Goal: Information Seeking & Learning: Check status

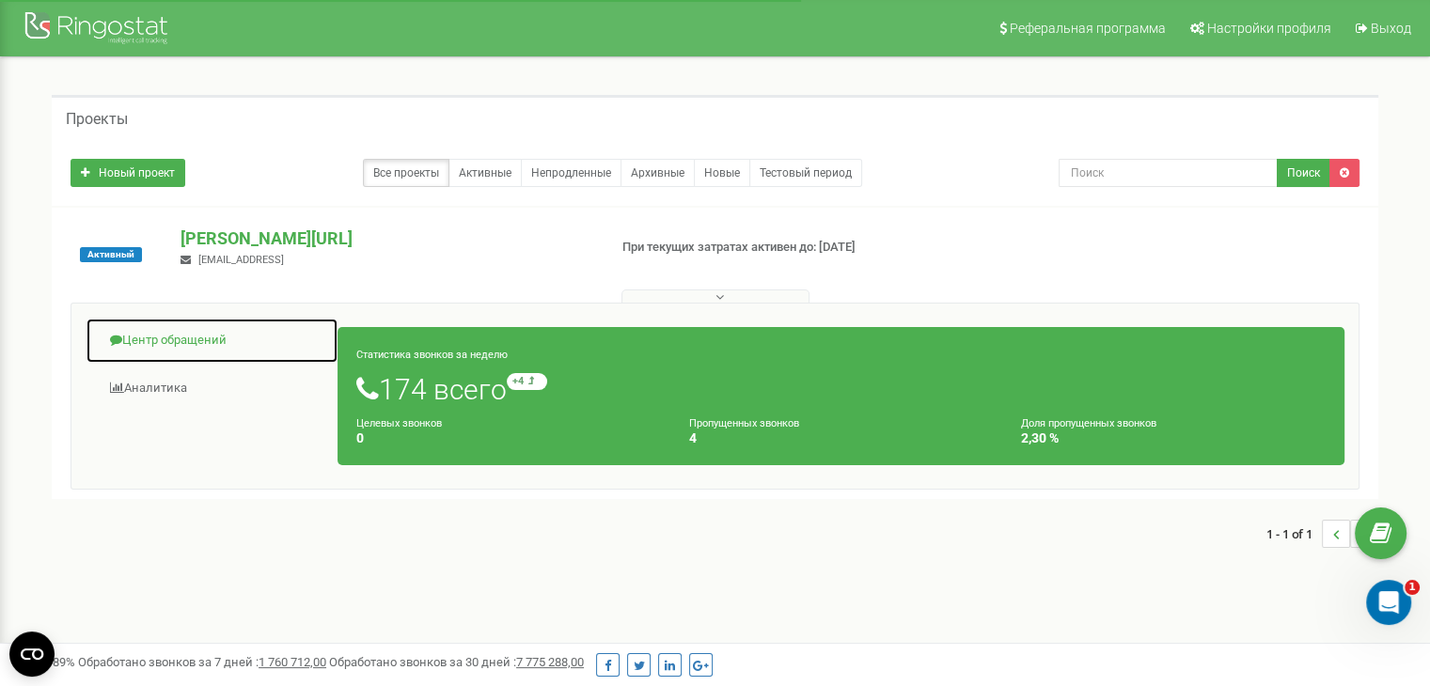
click at [192, 344] on link "Центр обращений" at bounding box center [212, 341] width 253 height 46
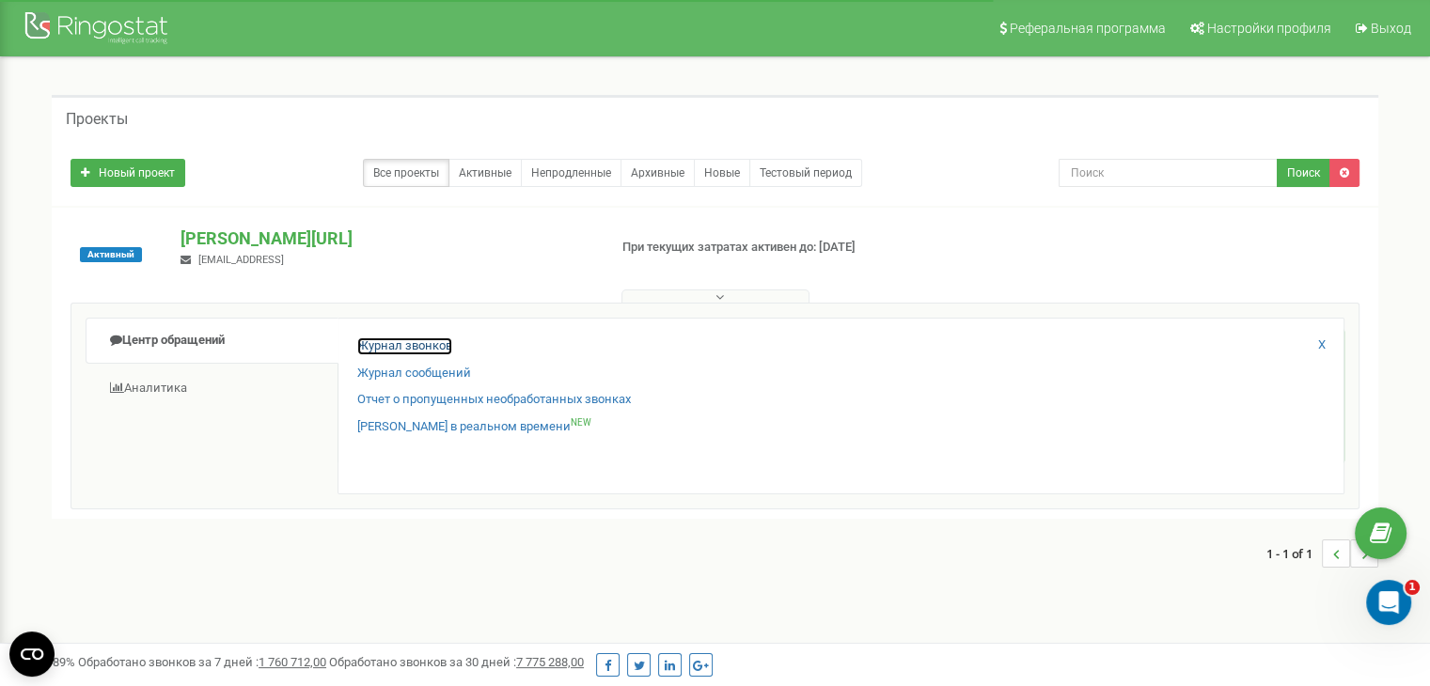
click at [419, 347] on link "Журнал звонков" at bounding box center [404, 347] width 95 height 18
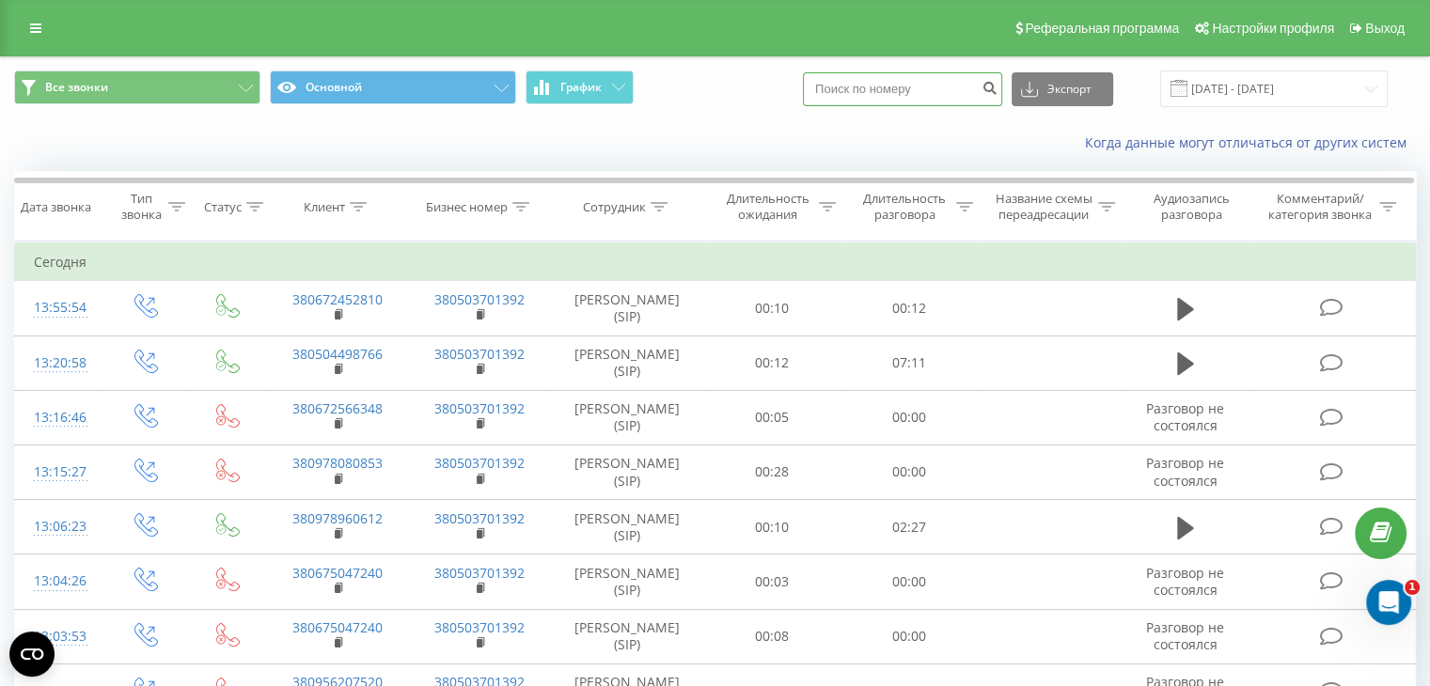
click at [893, 85] on input at bounding box center [902, 89] width 199 height 34
paste input "380933807617"
type input "380933807617"
click at [998, 87] on icon "submit" at bounding box center [990, 85] width 16 height 11
